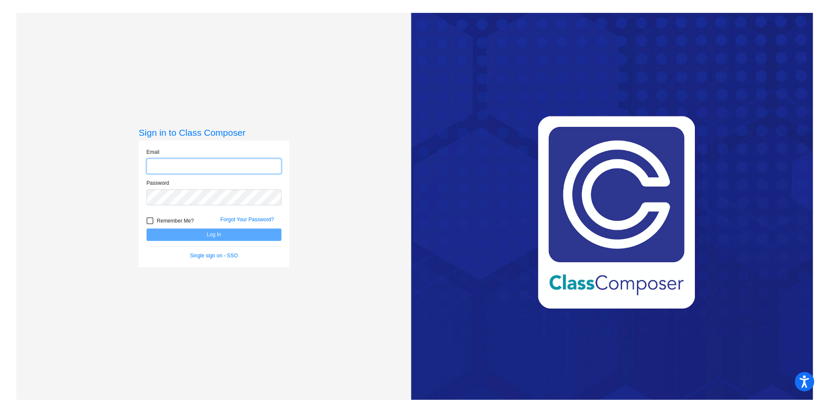
type input "[EMAIL_ADDRESS][DOMAIN_NAME]"
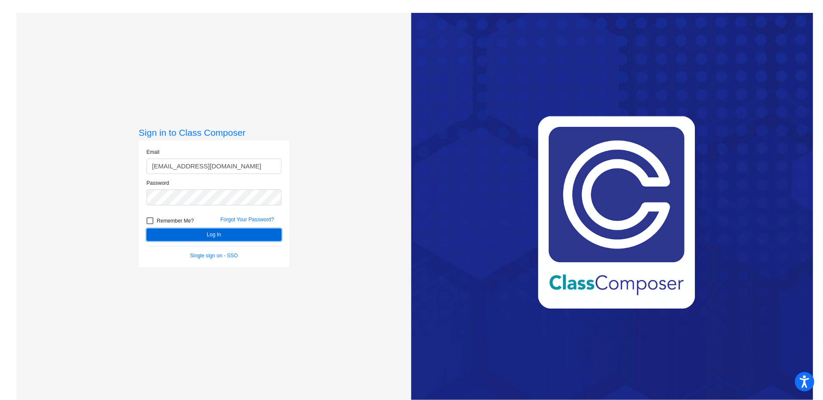
click at [237, 239] on button "Log In" at bounding box center [214, 235] width 135 height 12
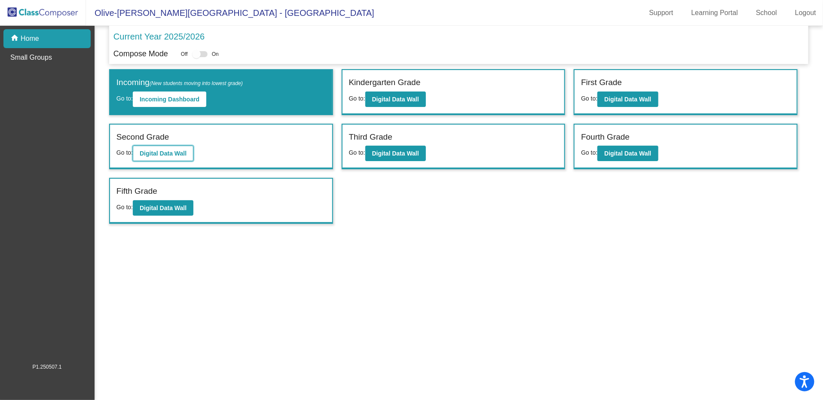
click at [180, 150] on b "Digital Data Wall" at bounding box center [163, 153] width 47 height 7
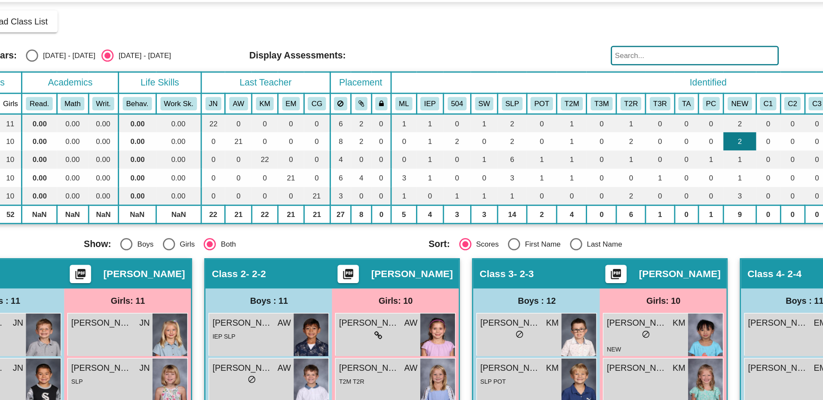
click at [605, 149] on td "2" at bounding box center [604, 150] width 23 height 13
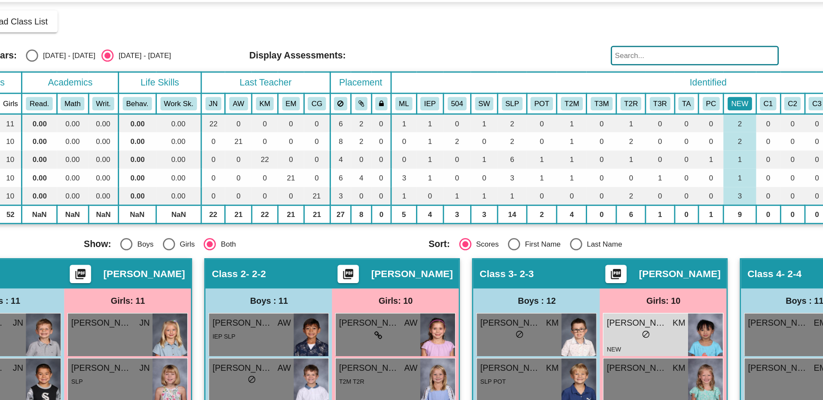
click at [601, 122] on button "NEW" at bounding box center [604, 124] width 17 height 9
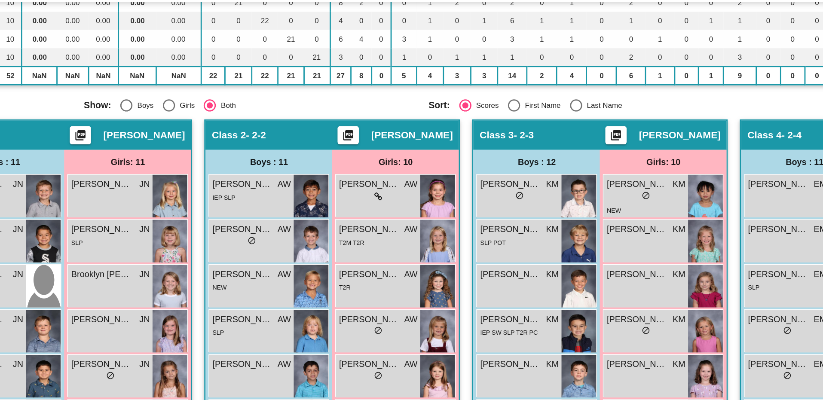
scroll to position [106, 0]
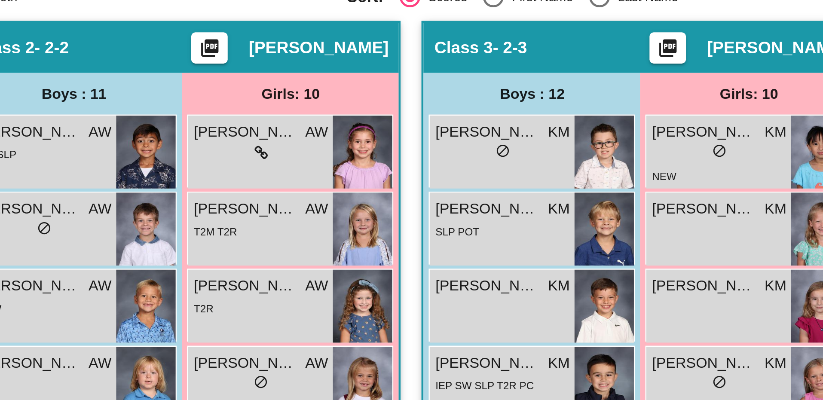
click at [0, 0] on div "Boys : 12" at bounding box center [0, 0] width 0 height 0
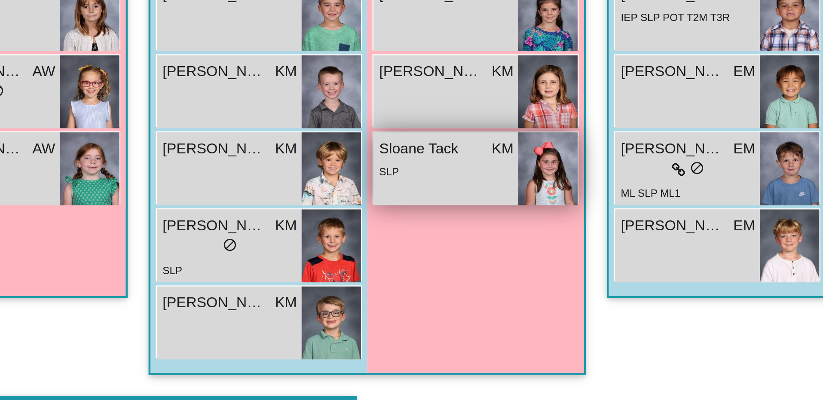
scroll to position [388, 0]
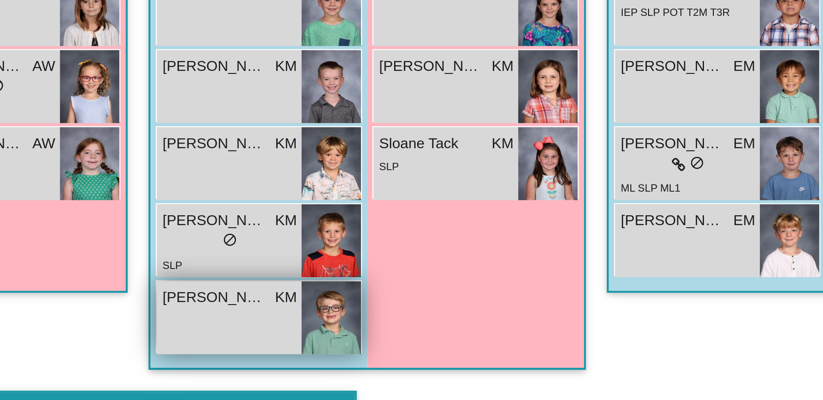
click at [441, 238] on span "[PERSON_NAME]" at bounding box center [442, 241] width 43 height 9
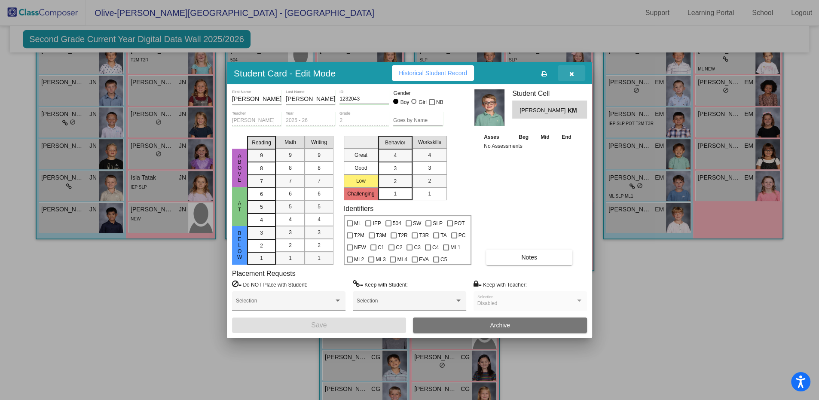
click at [570, 70] on span "button" at bounding box center [572, 73] width 5 height 7
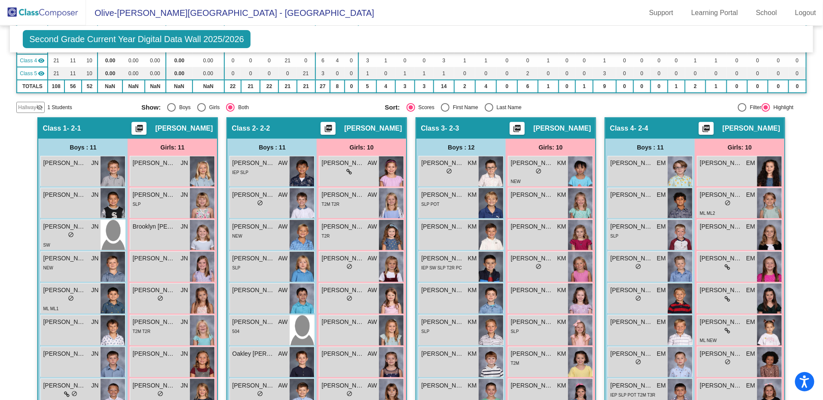
scroll to position [113, 0]
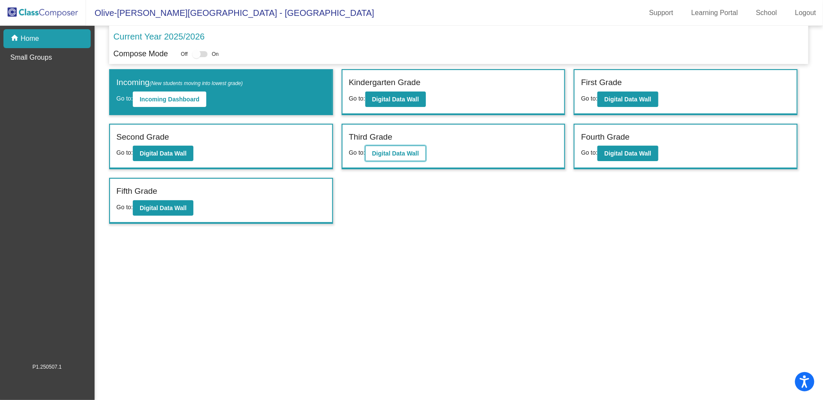
click at [405, 150] on b "Digital Data Wall" at bounding box center [395, 153] width 47 height 7
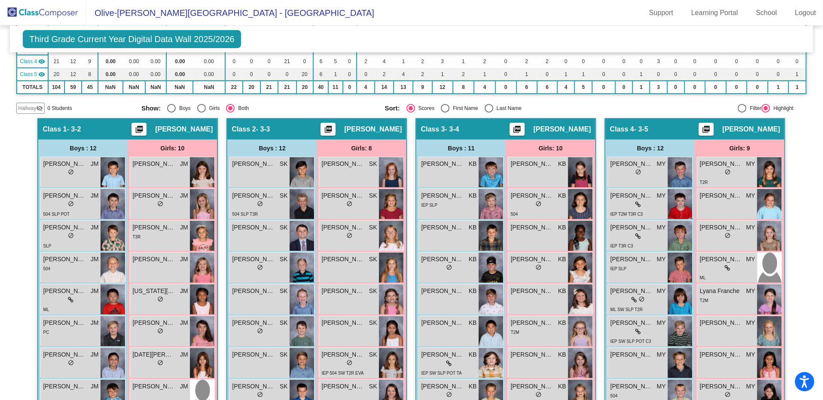
scroll to position [116, 0]
